Goal: Communication & Community: Participate in discussion

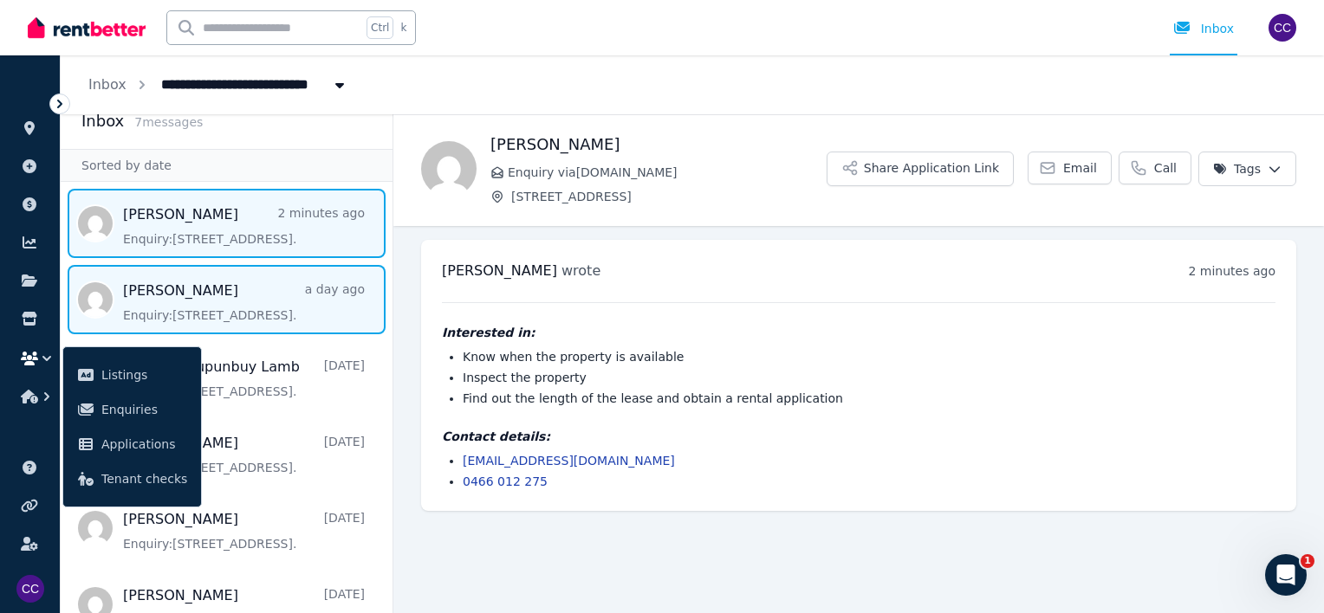
click at [243, 301] on span "Message list" at bounding box center [227, 299] width 332 height 69
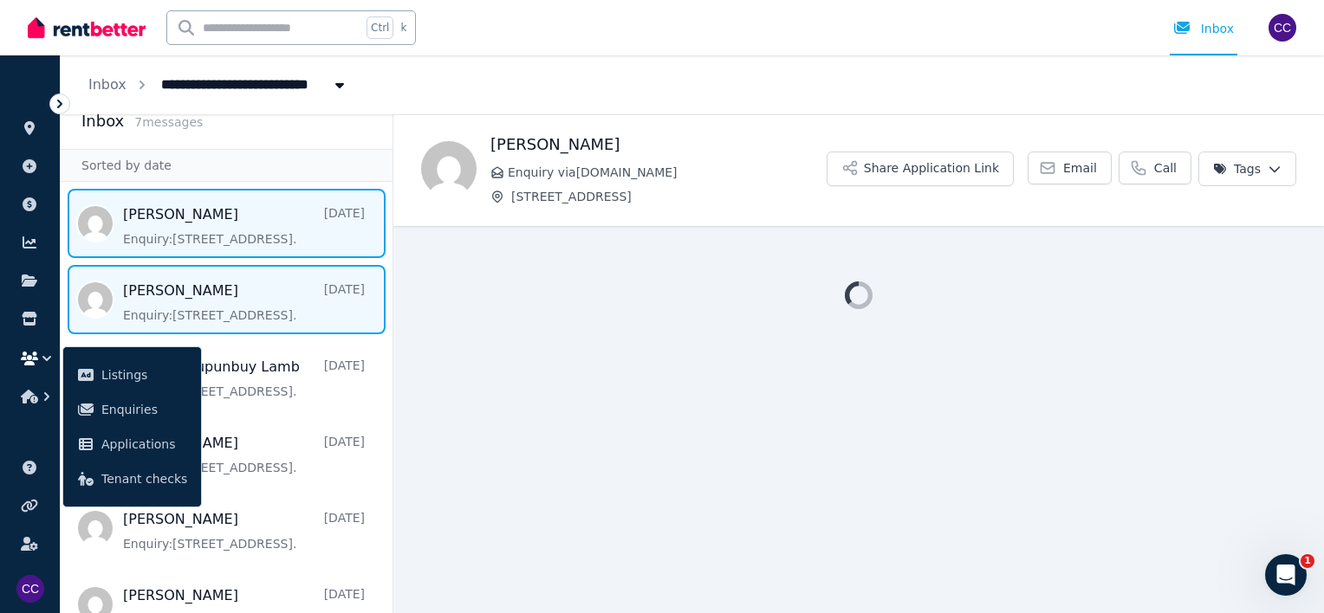
click at [236, 225] on span "Message list" at bounding box center [227, 223] width 332 height 69
